Goal: Communication & Community: Answer question/provide support

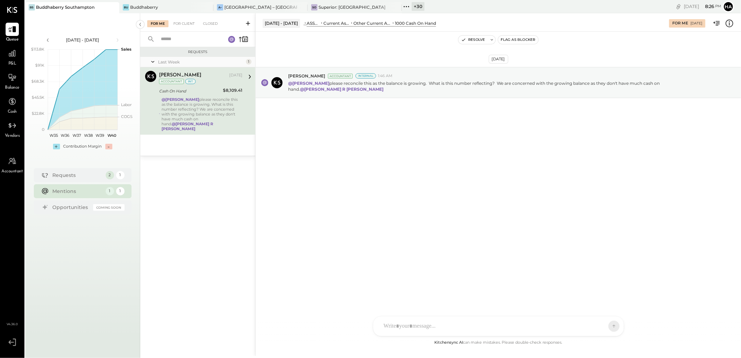
click at [218, 106] on div "@Harsh Talajiya please reconcile this as the balance is growing. What is this n…" at bounding box center [201, 114] width 81 height 34
click at [733, 25] on icon at bounding box center [729, 24] width 8 height 8
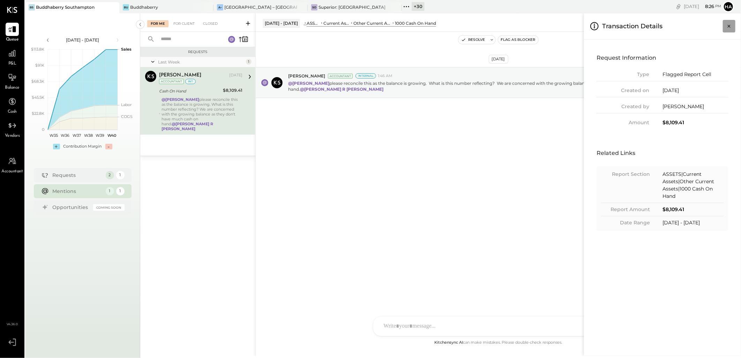
click at [728, 27] on icon "Close panel" at bounding box center [729, 26] width 3 height 3
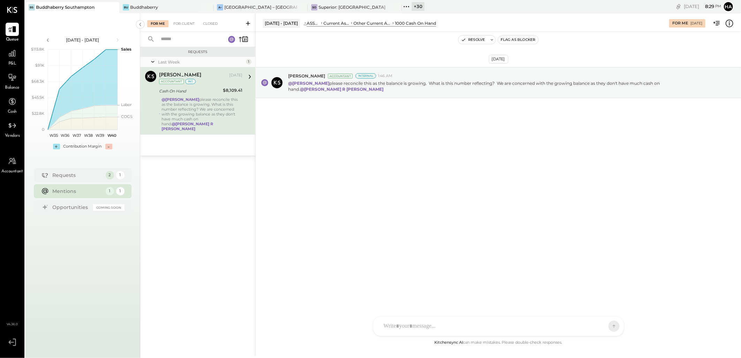
click at [472, 173] on div "Sep 26th, 2025 Chris Dash Accountant Internal 1:46 AM @Harsh Talajiya please re…" at bounding box center [498, 185] width 485 height 307
click at [420, 326] on div "HT Harsh Talajiya CR Chintan R Dave D david MG Margi Gandhi N natalie AR Alex R…" at bounding box center [498, 307] width 251 height 58
type input "****"
click at [528, 238] on div "Sep 26th, 2025 Chris Dash Accountant Internal 1:46 AM @Harsh Talajiya please re…" at bounding box center [498, 185] width 485 height 307
click at [438, 296] on span "[PERSON_NAME]" at bounding box center [440, 294] width 55 height 7
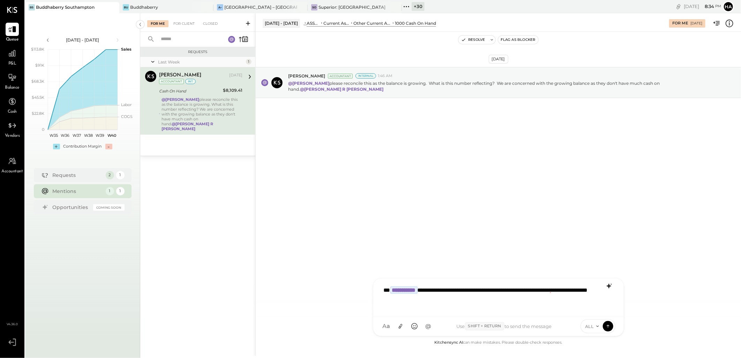
click at [609, 287] on icon at bounding box center [608, 286] width 5 height 5
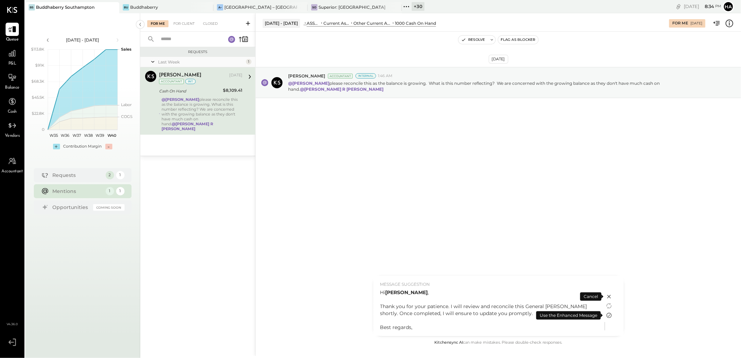
click at [608, 316] on icon at bounding box center [608, 315] width 5 height 5
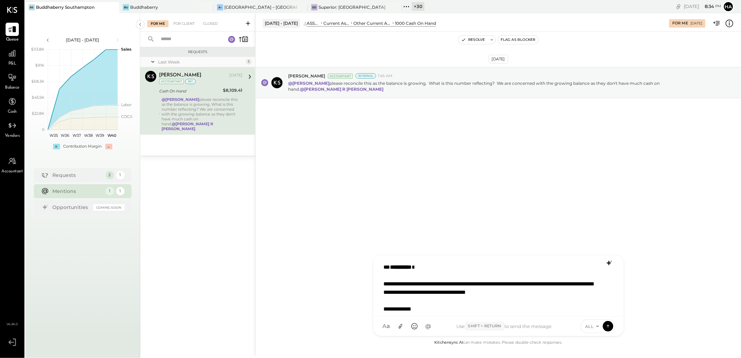
click at [463, 284] on div "**********" at bounding box center [498, 286] width 236 height 52
click at [608, 326] on icon at bounding box center [608, 325] width 6 height 7
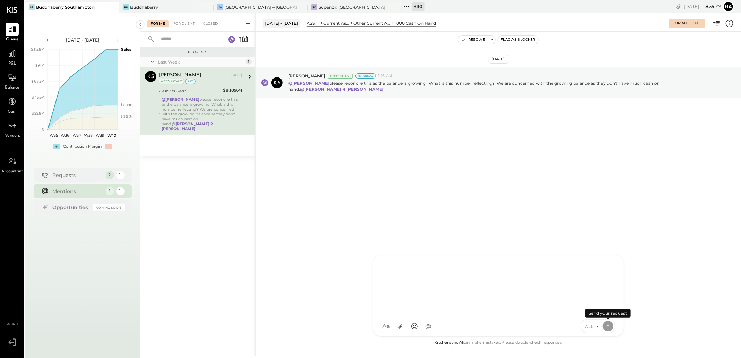
scroll to position [0, 0]
click at [216, 95] on div "Chris Dash Sep 25, 2025 Accountant int Cash On Hand $8,109.41 @Harsh Talajiya p…" at bounding box center [200, 101] width 83 height 60
click at [215, 99] on div "@Harsh Talajiya please reconcile this as the balance is growing. What is this n…" at bounding box center [201, 114] width 81 height 34
click at [419, 323] on div at bounding box center [492, 325] width 224 height 15
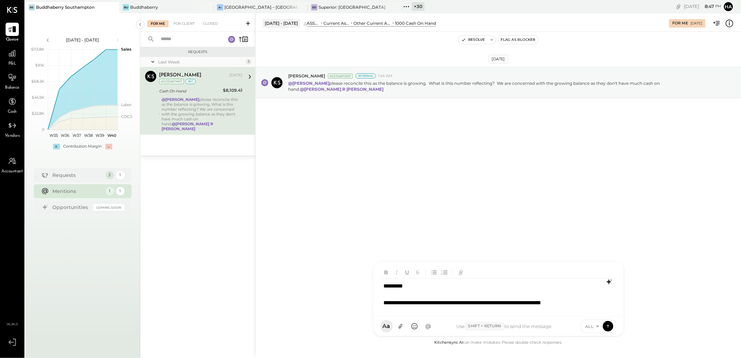
click at [609, 281] on icon at bounding box center [608, 281] width 5 height 5
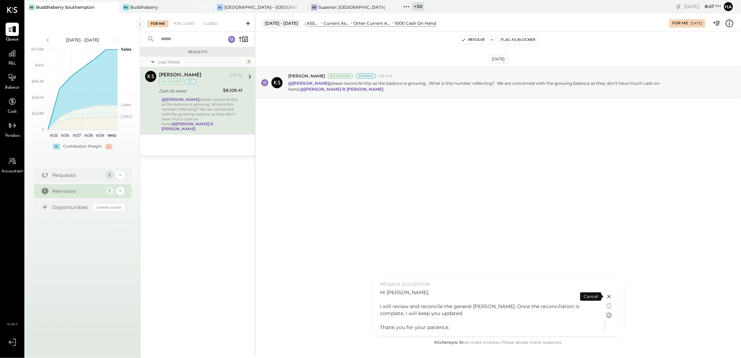
click at [608, 314] on icon at bounding box center [609, 315] width 8 height 8
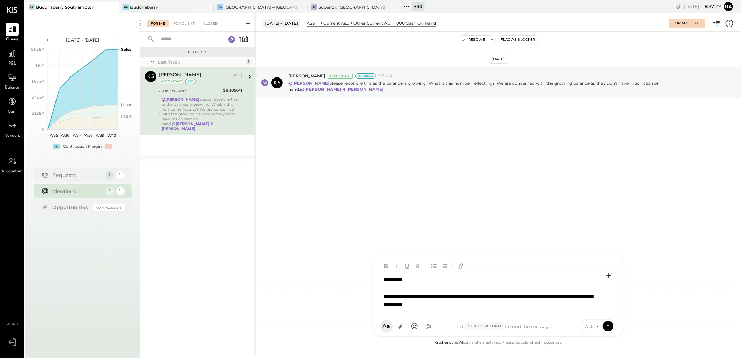
click at [507, 296] on div "**********" at bounding box center [498, 296] width 236 height 48
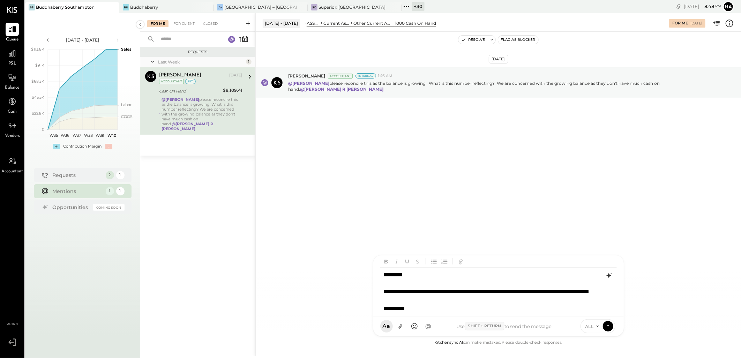
click at [437, 294] on div "**********" at bounding box center [498, 292] width 236 height 48
copy div "**********"
click at [454, 304] on div at bounding box center [490, 300] width 212 height 8
click at [610, 326] on icon at bounding box center [608, 325] width 6 height 7
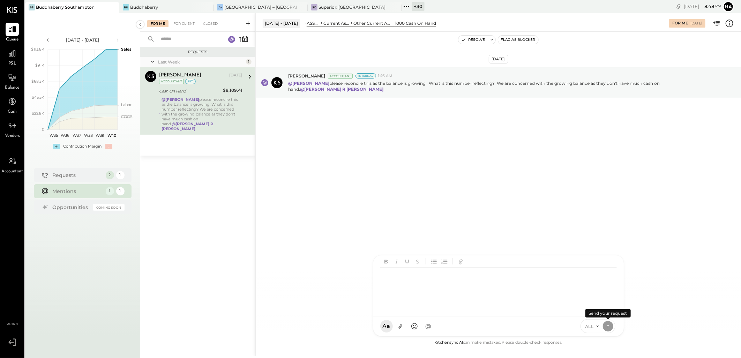
scroll to position [0, 0]
click at [445, 288] on div at bounding box center [498, 292] width 236 height 48
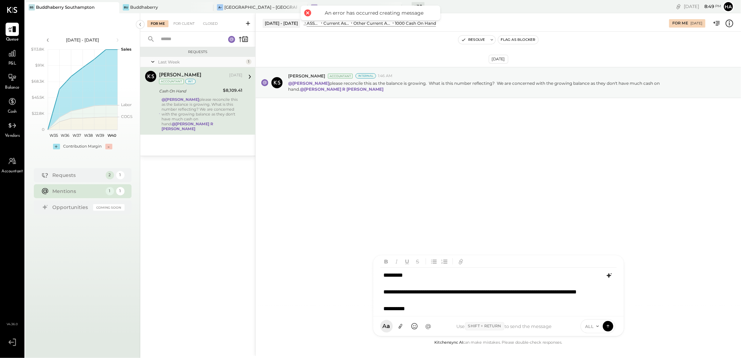
click at [598, 326] on icon at bounding box center [597, 326] width 2 height 1
click at [595, 309] on div "INTERNAL" at bounding box center [601, 309] width 41 height 12
click at [608, 325] on icon at bounding box center [608, 325] width 6 height 7
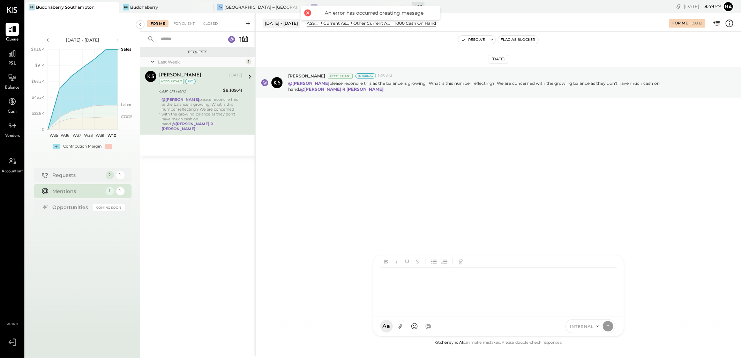
scroll to position [0, 0]
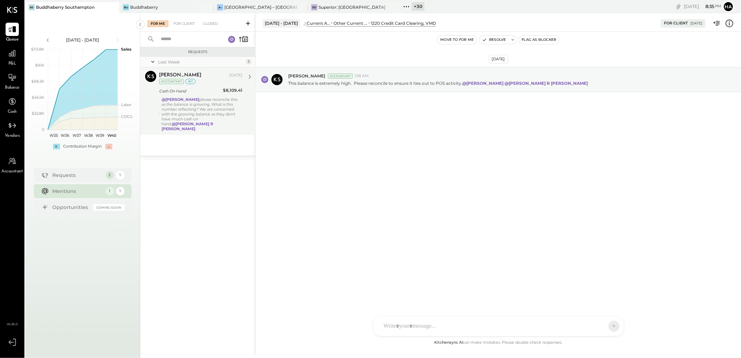
click at [214, 101] on div "@Harsh Talajiya please reconcile this as the balance is growing. What is this n…" at bounding box center [201, 114] width 81 height 34
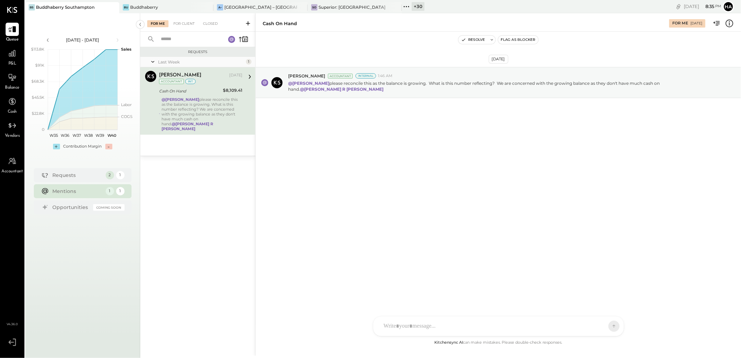
click at [214, 101] on div "@Harsh Talajiya please reconcile this as the balance is growing. What is this n…" at bounding box center [201, 114] width 81 height 34
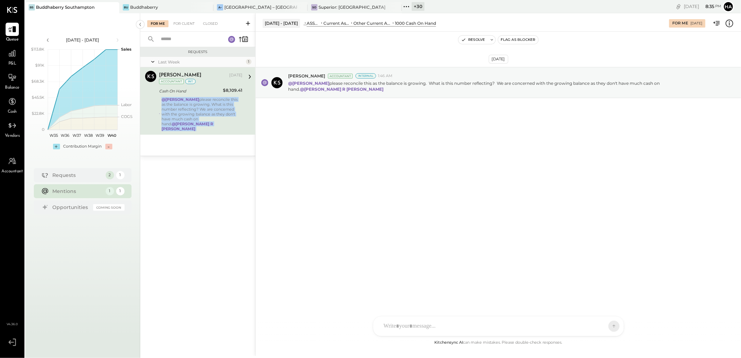
click at [214, 101] on div "@Harsh Talajiya please reconcile this as the balance is growing. What is this n…" at bounding box center [201, 114] width 81 height 34
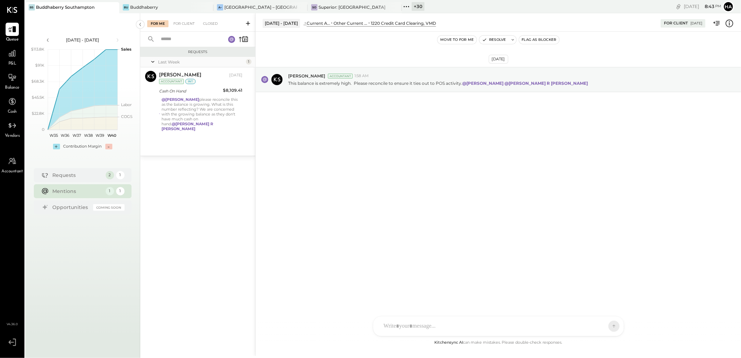
click at [460, 326] on div at bounding box center [492, 325] width 224 height 15
click at [475, 175] on div "Sep 26th, 2025 Chris Dash Accountant 1:58 AM This balance is extremely high. Pl…" at bounding box center [498, 185] width 485 height 307
click at [413, 310] on div at bounding box center [498, 297] width 236 height 28
paste div
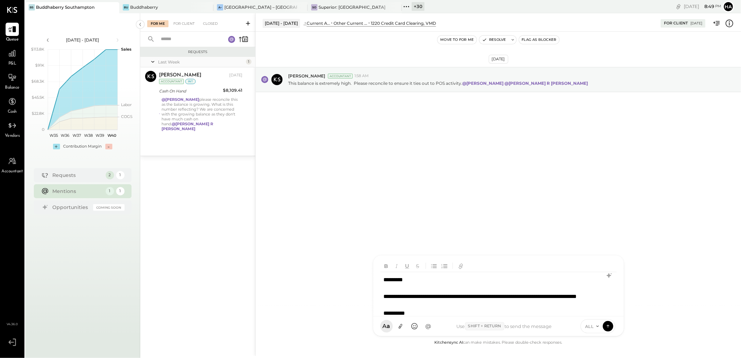
scroll to position [9, 0]
click at [593, 326] on span "ALL" at bounding box center [589, 326] width 9 height 6
click at [456, 297] on div "**********" at bounding box center [498, 296] width 236 height 48
click at [609, 325] on icon at bounding box center [608, 325] width 6 height 7
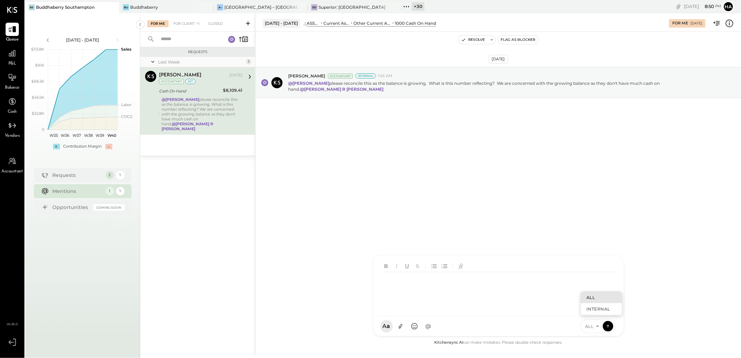
click at [437, 157] on div "Sep 26th, 2025 Chris Dash Accountant Internal 1:46 AM @Harsh Talajiya please re…" at bounding box center [498, 185] width 485 height 307
click at [512, 144] on div "Sep 26th, 2025 Chris Dash Accountant Internal 1:46 AM @Harsh Talajiya please re…" at bounding box center [498, 99] width 485 height 101
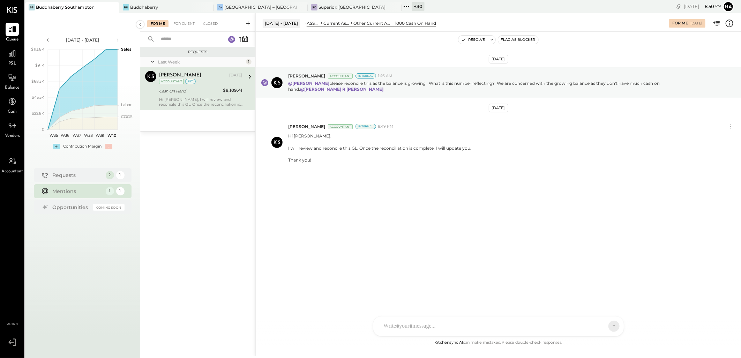
click at [243, 76] on div at bounding box center [248, 77] width 13 height 12
click at [249, 78] on icon at bounding box center [250, 77] width 2 height 4
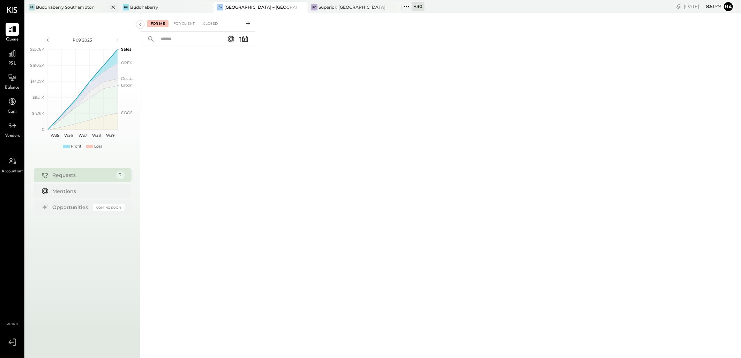
click at [77, 3] on div "BS Buddhaberry Southampton" at bounding box center [72, 7] width 94 height 11
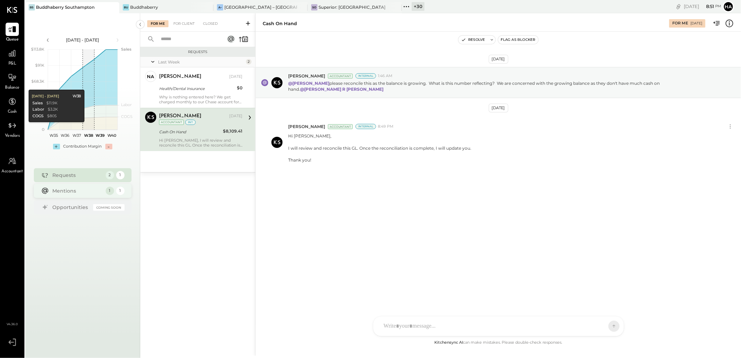
click at [78, 189] on div "Mentions" at bounding box center [78, 190] width 50 height 7
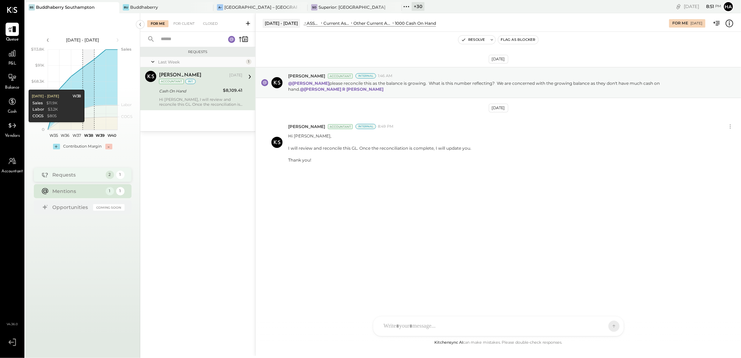
click at [65, 174] on div "Requests" at bounding box center [78, 174] width 50 height 7
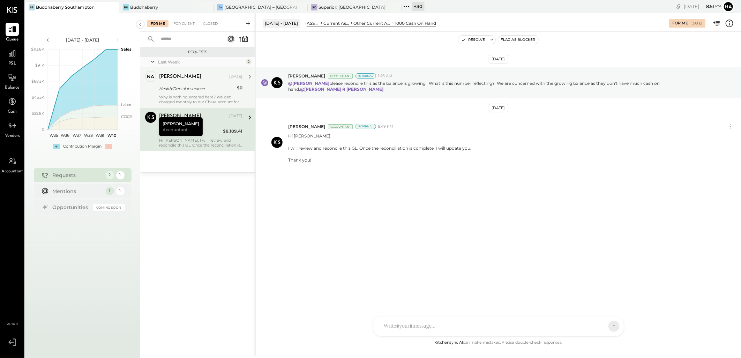
click at [200, 84] on div "Health/Dental Insurance" at bounding box center [197, 88] width 76 height 8
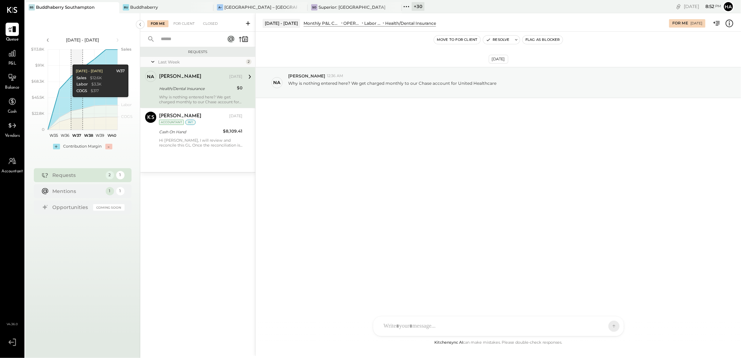
click at [731, 22] on icon at bounding box center [729, 23] width 9 height 9
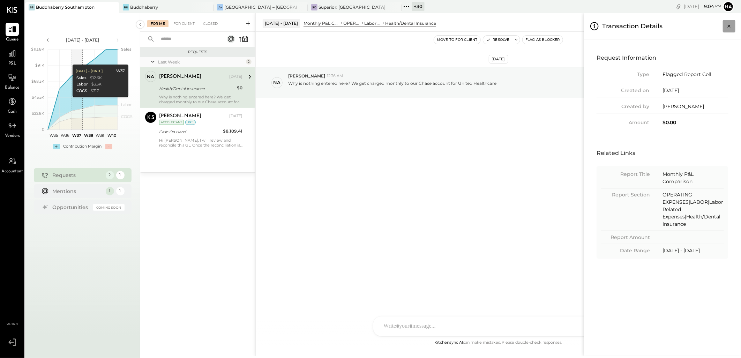
click at [730, 28] on icon "Close panel" at bounding box center [728, 26] width 7 height 7
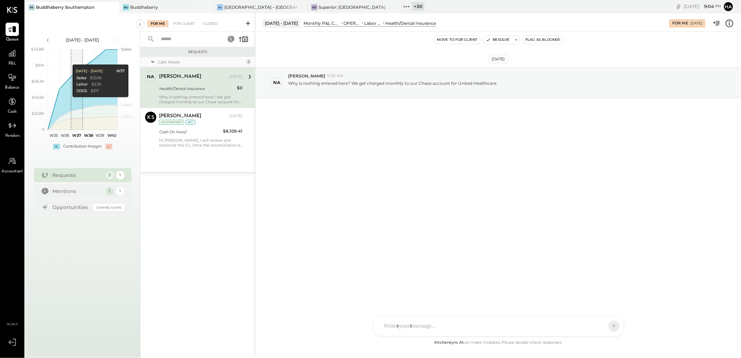
click at [436, 159] on div "Sep 27th, 2025 na natalie 12:36 AM Why is nothing entered here? We get charged …" at bounding box center [498, 185] width 485 height 307
